Goal: Task Accomplishment & Management: Manage account settings

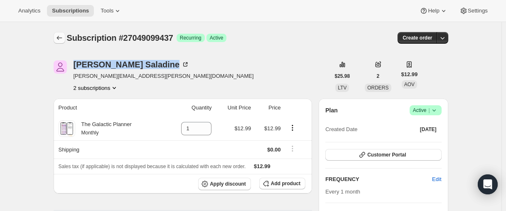
click at [59, 38] on icon "Subscriptions" at bounding box center [58, 38] width 5 height 4
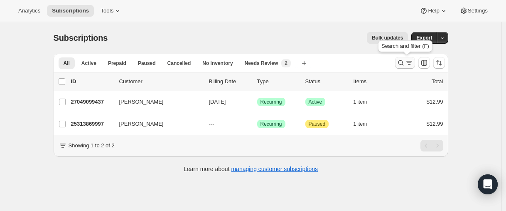
click at [399, 63] on icon "Search and filter results" at bounding box center [401, 63] width 8 height 8
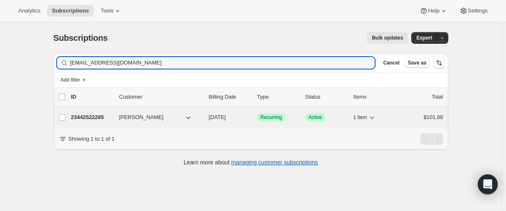
type input "[EMAIL_ADDRESS][DOMAIN_NAME]"
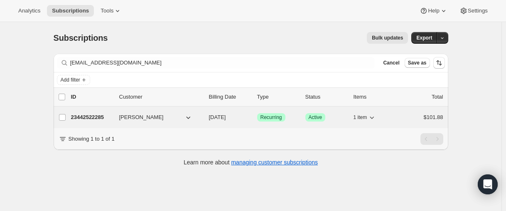
click at [93, 117] on p "23442522285" at bounding box center [92, 117] width 42 height 8
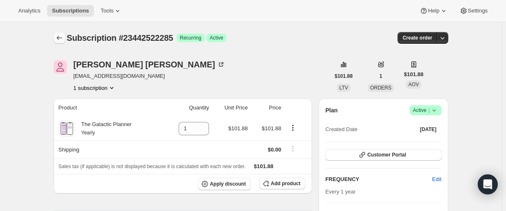
click at [61, 37] on icon "Subscriptions" at bounding box center [59, 38] width 8 height 8
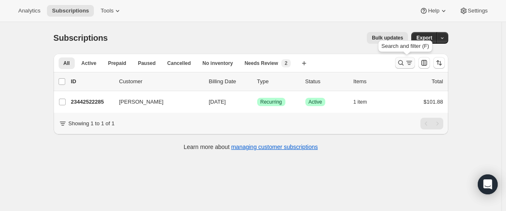
click at [404, 64] on icon "Search and filter results" at bounding box center [401, 63] width 8 height 8
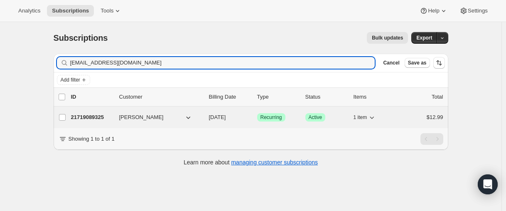
type input "[EMAIL_ADDRESS][DOMAIN_NAME]"
click at [86, 117] on p "21719089325" at bounding box center [92, 117] width 42 height 8
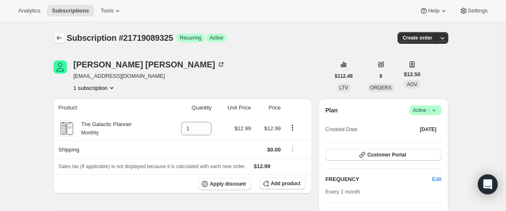
click at [65, 39] on button "Subscriptions" at bounding box center [60, 38] width 12 height 12
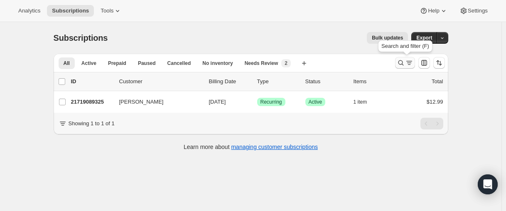
click at [400, 64] on icon "Search and filter results" at bounding box center [401, 63] width 8 height 8
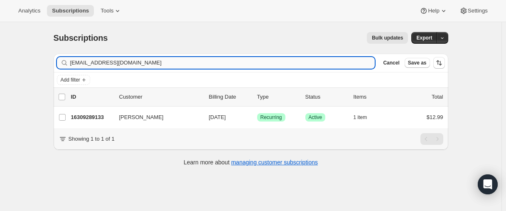
click at [133, 65] on input "[EMAIL_ADDRESS][DOMAIN_NAME]" at bounding box center [222, 63] width 305 height 12
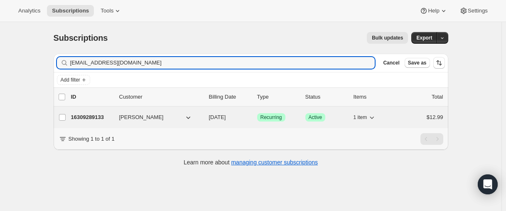
type input "[EMAIL_ADDRESS][DOMAIN_NAME]"
click at [91, 116] on p "16309289133" at bounding box center [92, 117] width 42 height 8
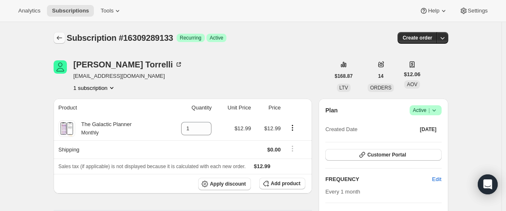
click at [62, 37] on icon "Subscriptions" at bounding box center [59, 38] width 8 height 8
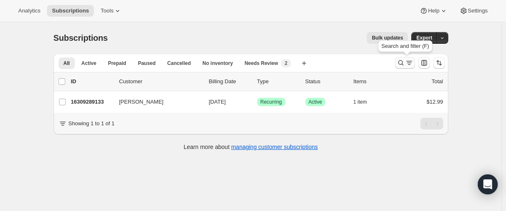
click at [402, 62] on icon "Search and filter results" at bounding box center [401, 63] width 8 height 8
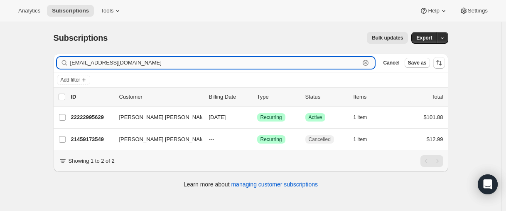
click at [166, 65] on input "[EMAIL_ADDRESS][DOMAIN_NAME]" at bounding box center [215, 63] width 290 height 12
paste input "[EMAIL_ADDRESS]"
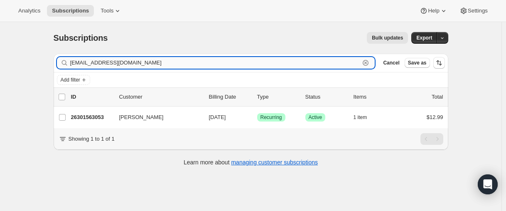
click at [93, 61] on input "[EMAIL_ADDRESS][DOMAIN_NAME]" at bounding box center [215, 63] width 290 height 12
paste input "cocohusk@fas"
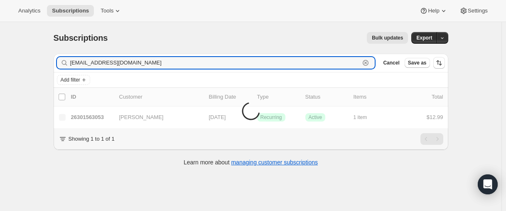
type input "[EMAIL_ADDRESS][DOMAIN_NAME]"
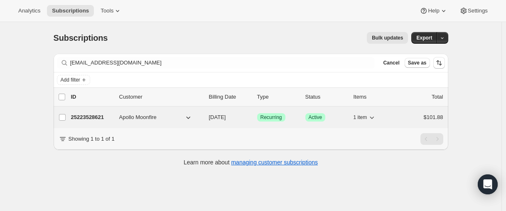
click at [96, 118] on p "25223528621" at bounding box center [92, 117] width 42 height 8
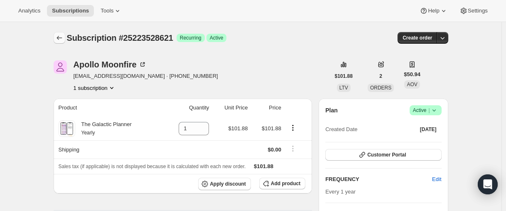
click at [63, 38] on icon "Subscriptions" at bounding box center [59, 38] width 8 height 8
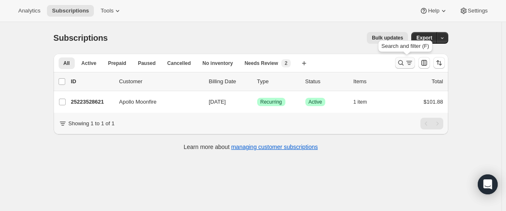
click at [398, 64] on icon "Search and filter results" at bounding box center [401, 63] width 8 height 8
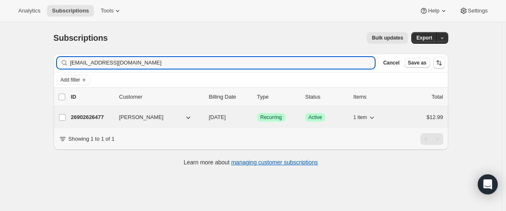
type input "[EMAIL_ADDRESS][DOMAIN_NAME]"
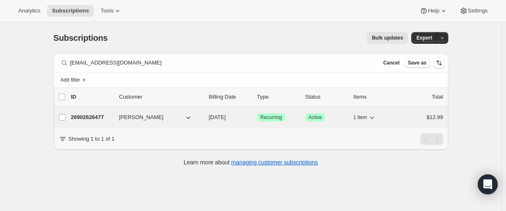
click at [81, 116] on p "26902626477" at bounding box center [92, 117] width 42 height 8
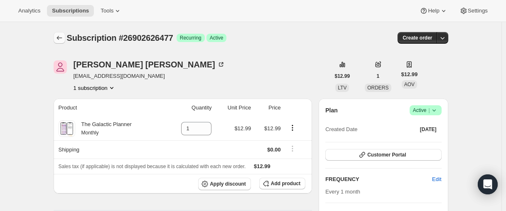
click at [64, 34] on icon "Subscriptions" at bounding box center [59, 38] width 8 height 8
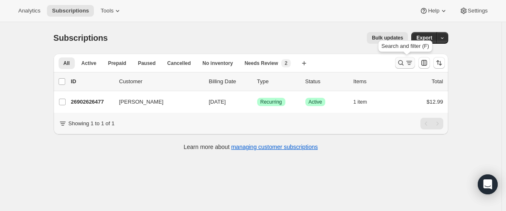
click at [401, 61] on icon "Search and filter results" at bounding box center [401, 63] width 8 height 8
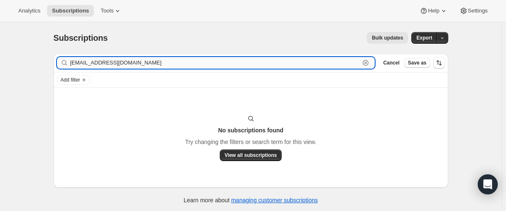
click at [132, 62] on input "[EMAIL_ADDRESS][DOMAIN_NAME]" at bounding box center [215, 63] width 290 height 12
paste input "26914980013"
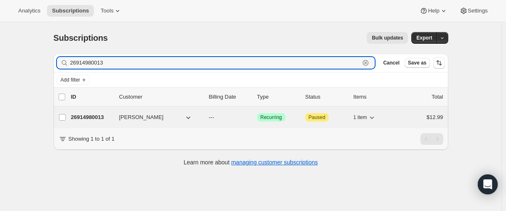
type input "26914980013"
click at [98, 116] on p "26914980013" at bounding box center [92, 117] width 42 height 8
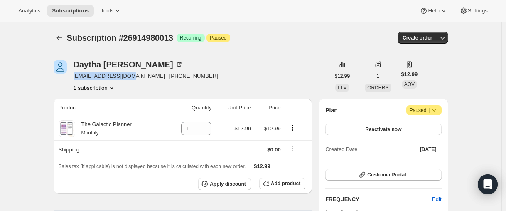
drag, startPoint x: 77, startPoint y: 76, endPoint x: 100, endPoint y: 81, distance: 24.2
click at [134, 77] on span "[EMAIL_ADDRESS][DOMAIN_NAME] · [PHONE_NUMBER]" at bounding box center [146, 76] width 145 height 8
copy span "[EMAIL_ADDRESS][DOMAIN_NAME]"
click at [60, 37] on icon "Subscriptions" at bounding box center [58, 38] width 5 height 4
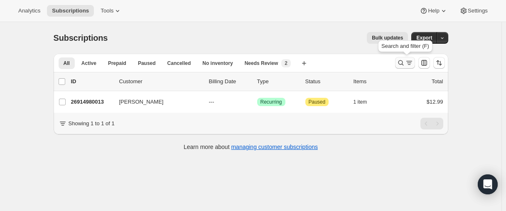
click at [400, 65] on icon "Search and filter results" at bounding box center [401, 63] width 8 height 8
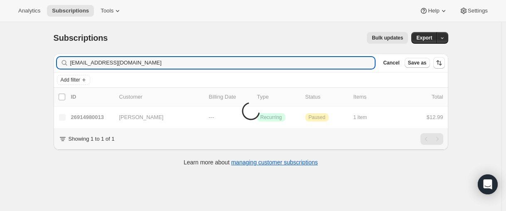
type input "[EMAIL_ADDRESS][DOMAIN_NAME]"
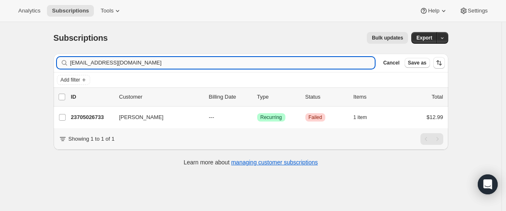
click at [122, 64] on input "[EMAIL_ADDRESS][DOMAIN_NAME]" at bounding box center [222, 63] width 305 height 12
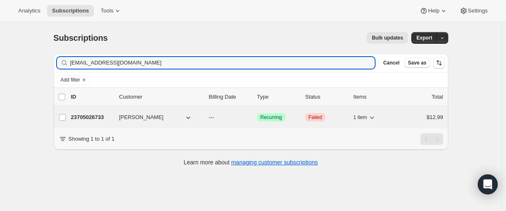
click at [86, 118] on p "23705026733" at bounding box center [92, 117] width 42 height 8
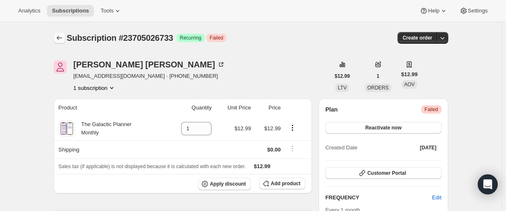
click at [64, 35] on icon "Subscriptions" at bounding box center [59, 38] width 8 height 8
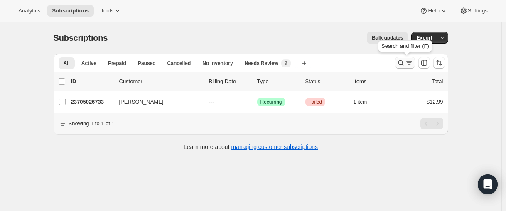
click at [403, 63] on icon "Search and filter results" at bounding box center [401, 63] width 8 height 8
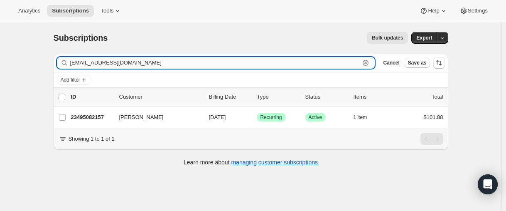
click at [97, 63] on input "[EMAIL_ADDRESS][DOMAIN_NAME]" at bounding box center [215, 63] width 290 height 12
click at [95, 63] on input "[EMAIL_ADDRESS][DOMAIN_NAME]" at bounding box center [215, 63] width 290 height 12
paste input "deepak.[PERSON_NAME]"
click at [114, 64] on input "[EMAIL_ADDRESS][PERSON_NAME][DOMAIN_NAME]" at bounding box center [215, 63] width 290 height 12
paste input "23543775405"
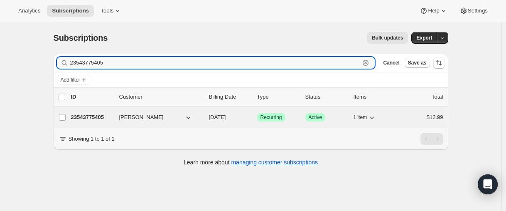
type input "23543775405"
click at [93, 117] on p "23543775405" at bounding box center [92, 117] width 42 height 8
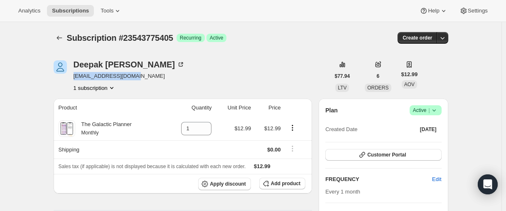
drag, startPoint x: 141, startPoint y: 76, endPoint x: 75, endPoint y: 78, distance: 66.1
click at [75, 78] on span "[EMAIL_ADDRESS][DOMAIN_NAME]" at bounding box center [130, 76] width 112 height 8
copy span "[EMAIL_ADDRESS][DOMAIN_NAME]"
click at [63, 39] on icon "Subscriptions" at bounding box center [59, 38] width 8 height 8
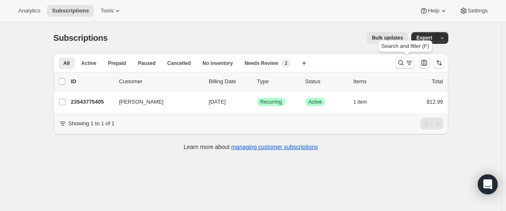
click at [401, 63] on icon "Search and filter results" at bounding box center [401, 63] width 8 height 8
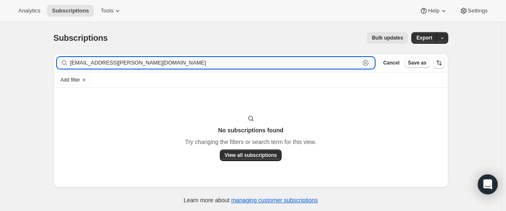
click at [94, 60] on input "[EMAIL_ADDRESS][PERSON_NAME][DOMAIN_NAME]" at bounding box center [215, 63] width 290 height 12
paste input "[PERSON_NAME]"
click at [119, 64] on input "[PERSON_NAME]" at bounding box center [215, 63] width 290 height 12
paste input "[EMAIL_ADDRESS][DOMAIN_NAME]"
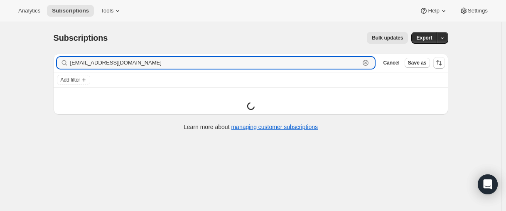
type input "[EMAIL_ADDRESS][DOMAIN_NAME]"
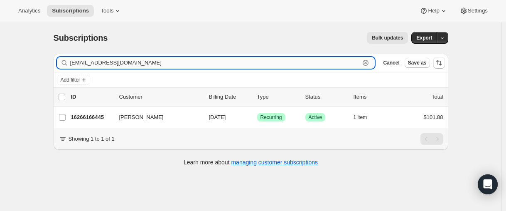
click at [147, 63] on input "[EMAIL_ADDRESS][DOMAIN_NAME]" at bounding box center [215, 63] width 290 height 12
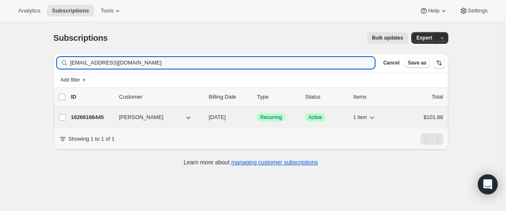
click at [93, 115] on p "16266166445" at bounding box center [92, 117] width 42 height 8
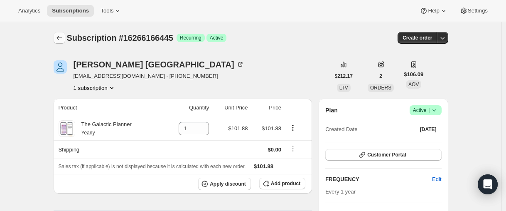
click at [63, 37] on icon "Subscriptions" at bounding box center [59, 38] width 8 height 8
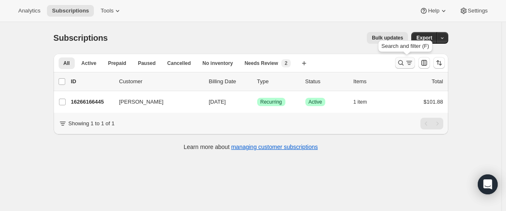
click at [402, 65] on icon "Search and filter results" at bounding box center [401, 63] width 8 height 8
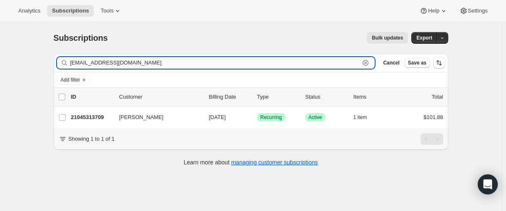
click at [118, 67] on input "[EMAIL_ADDRESS][DOMAIN_NAME]" at bounding box center [215, 63] width 290 height 12
click at [106, 66] on input "[EMAIL_ADDRESS][DOMAIN_NAME]" at bounding box center [215, 63] width 290 height 12
paste input "[EMAIL_ADDRESS]"
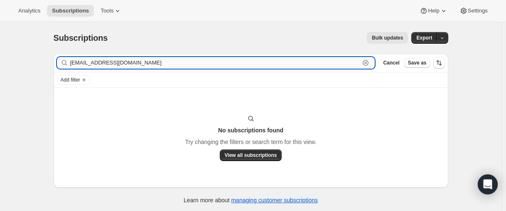
drag, startPoint x: 137, startPoint y: 63, endPoint x: 132, endPoint y: 59, distance: 6.8
click at [137, 63] on input "[EMAIL_ADDRESS][DOMAIN_NAME]" at bounding box center [215, 63] width 290 height 12
paste input "@[DOMAIN_NAME]"
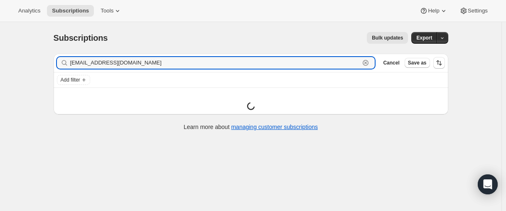
type input "[EMAIL_ADDRESS][DOMAIN_NAME]"
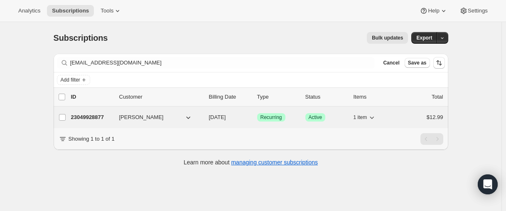
click at [88, 112] on div "23049928877 [PERSON_NAME] [DATE] Success Recurring Success Active 1 item $12.99" at bounding box center [257, 117] width 372 height 12
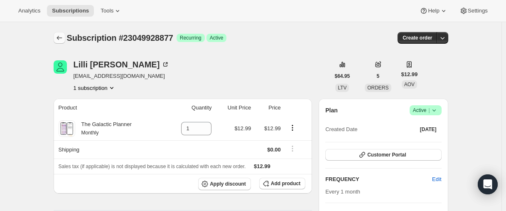
click at [56, 33] on button "Subscriptions" at bounding box center [60, 38] width 12 height 12
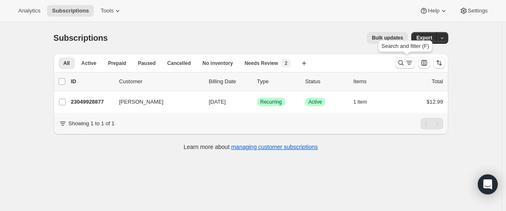
click at [401, 63] on icon "Search and filter results" at bounding box center [401, 63] width 8 height 8
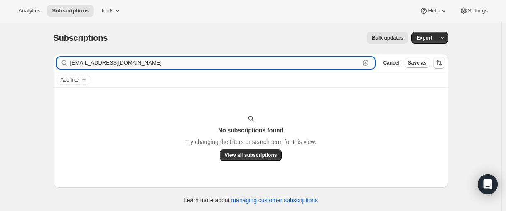
click at [122, 62] on input "[EMAIL_ADDRESS][DOMAIN_NAME]" at bounding box center [215, 63] width 290 height 12
paste input "ordersfor"
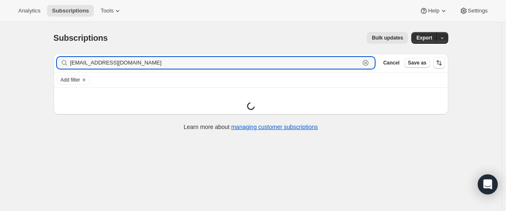
type input "[EMAIL_ADDRESS][DOMAIN_NAME]"
